Goal: Task Accomplishment & Management: Use online tool/utility

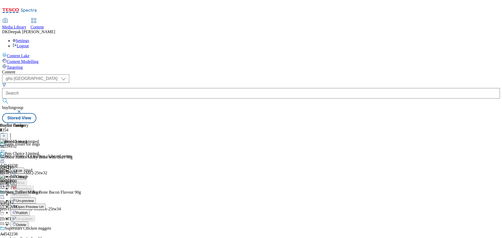
select select "ghs-[GEOGRAPHIC_DATA]"
click at [28, 211] on span "Publish" at bounding box center [22, 213] width 12 height 4
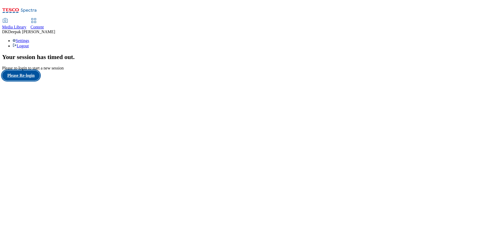
click at [31, 81] on button "Please Re-login" at bounding box center [21, 76] width 38 height 10
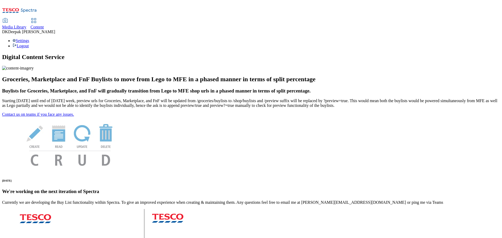
click at [37, 18] on icon at bounding box center [34, 21] width 6 height 6
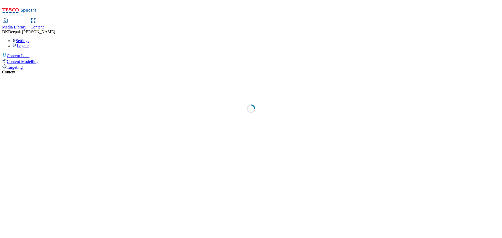
select select "ghs-[GEOGRAPHIC_DATA]"
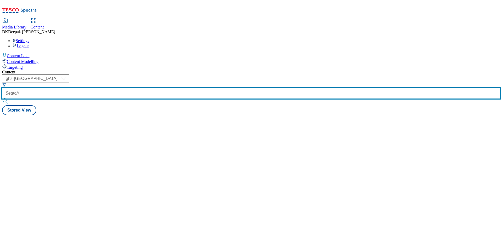
click at [114, 88] on input "text" at bounding box center [251, 93] width 498 height 10
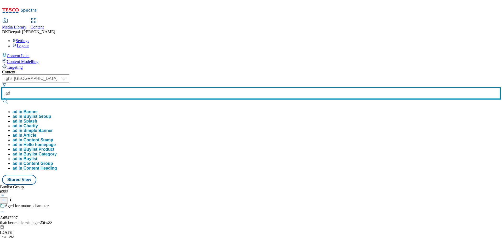
paste input "542238"
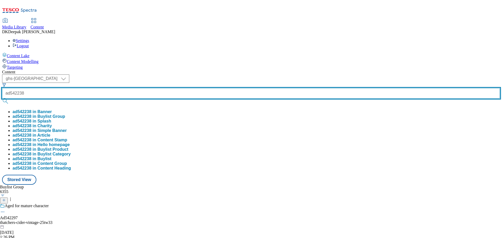
type input "ad542238"
click at [2, 99] on button "submit" at bounding box center [5, 101] width 7 height 5
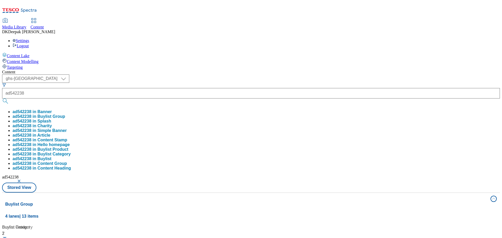
click at [41, 70] on div "Content Lake Content Modelling Targeting" at bounding box center [251, 61] width 498 height 17
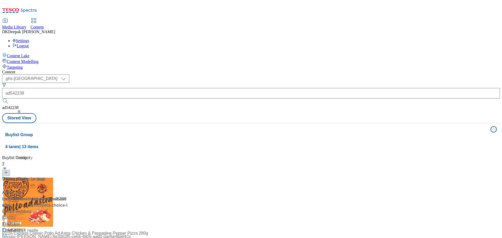
click at [67, 196] on div "/ pets-choice-limited-webbox-25tw34 / pets-choice-limited" at bounding box center [34, 202] width 65 height 13
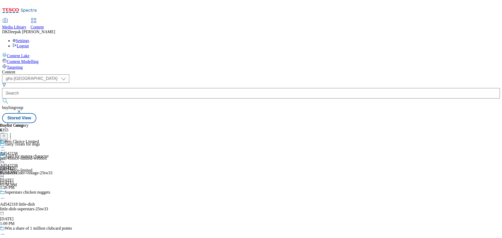
click at [47, 156] on div "pets-choice-limited-webbox" at bounding box center [23, 158] width 47 height 5
click at [5, 157] on icon at bounding box center [2, 159] width 5 height 5
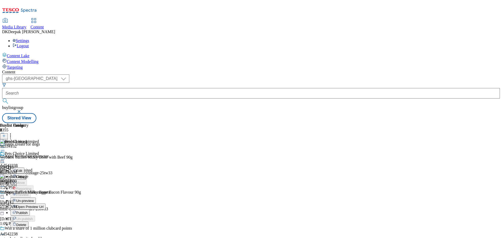
click at [28, 211] on span "Publish" at bounding box center [22, 213] width 12 height 4
